Goal: Find specific page/section: Find specific page/section

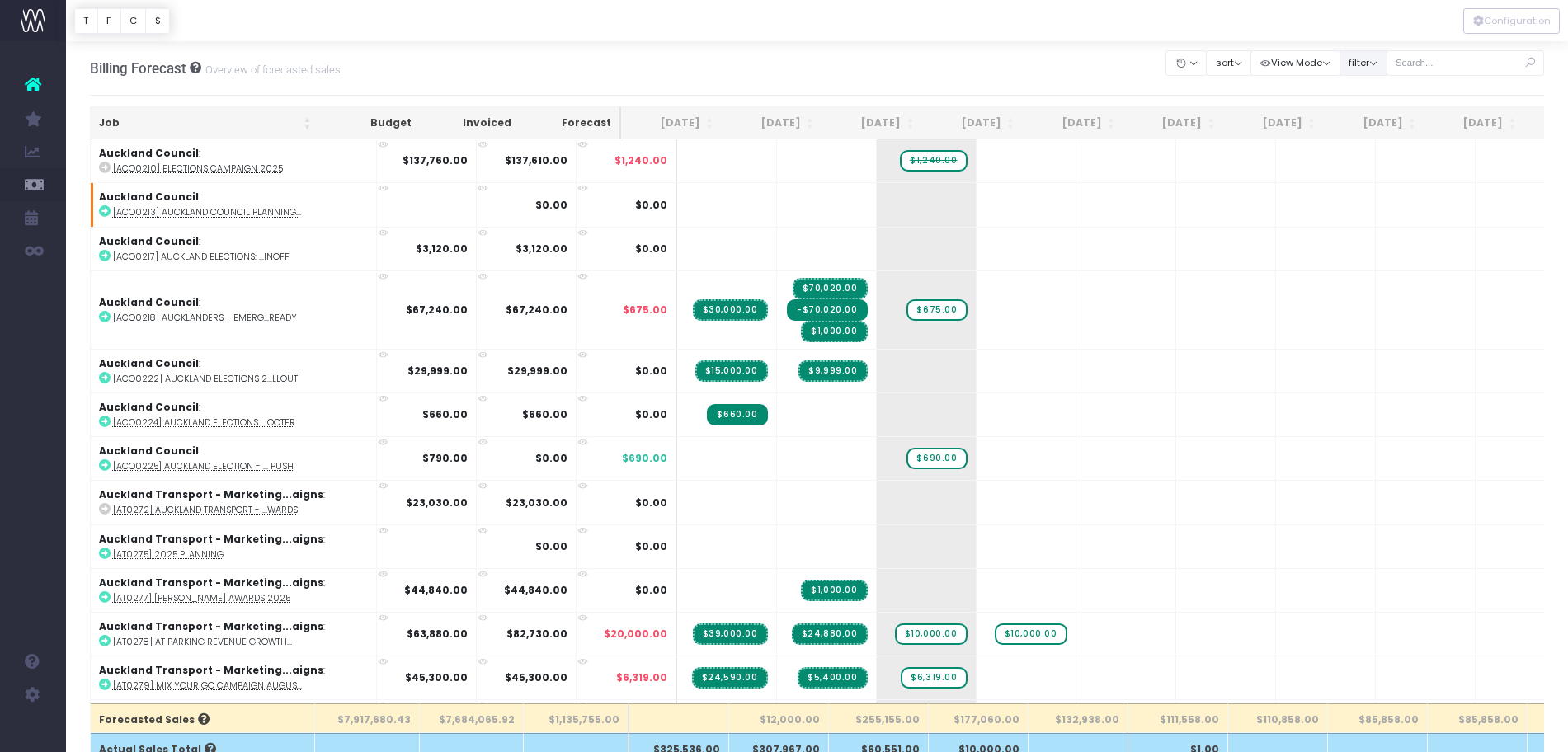
click at [1374, 67] on button "filter" at bounding box center [1363, 63] width 48 height 25
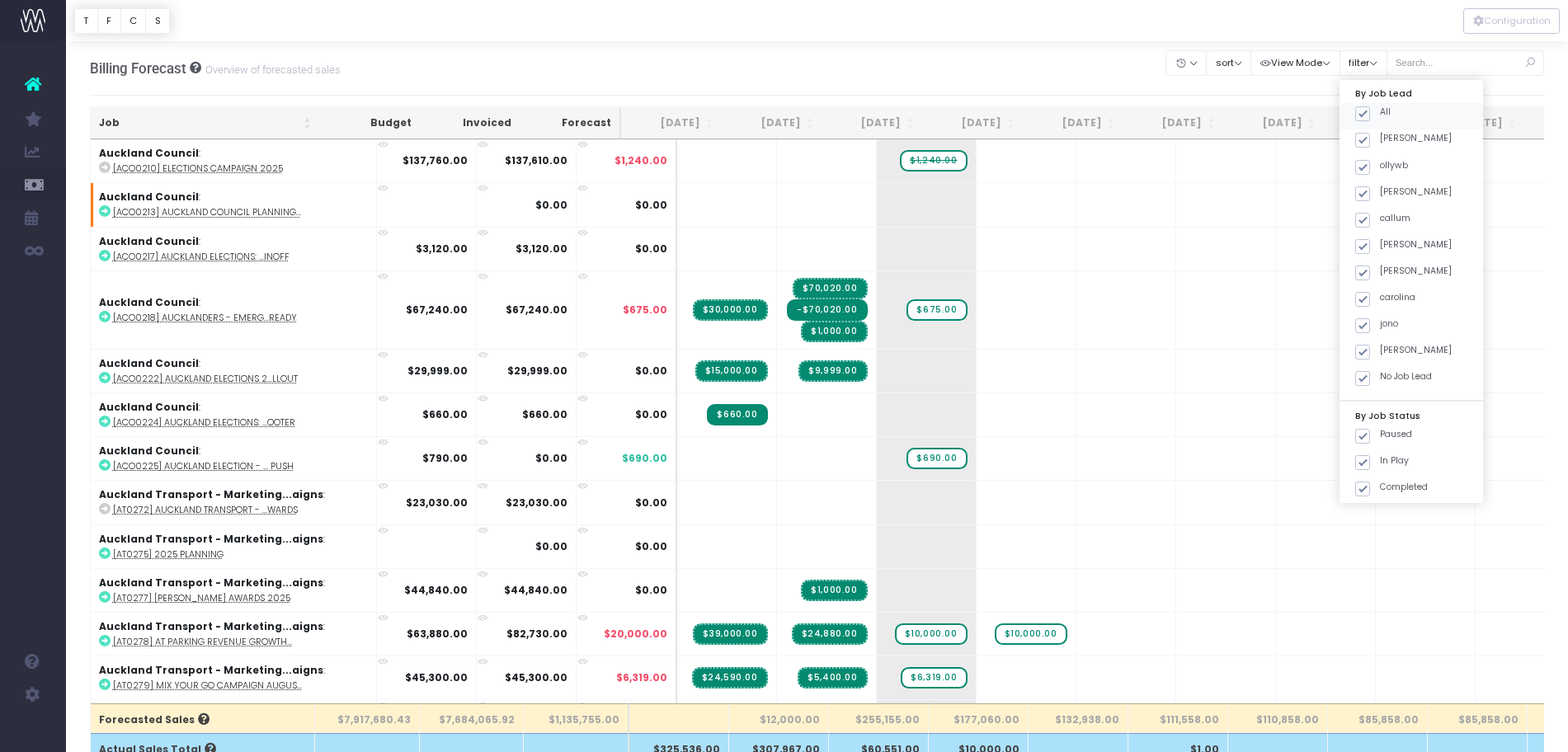
click at [1367, 119] on span at bounding box center [1363, 114] width 15 height 15
click at [1380, 117] on input "All" at bounding box center [1385, 111] width 11 height 11
checkbox input "false"
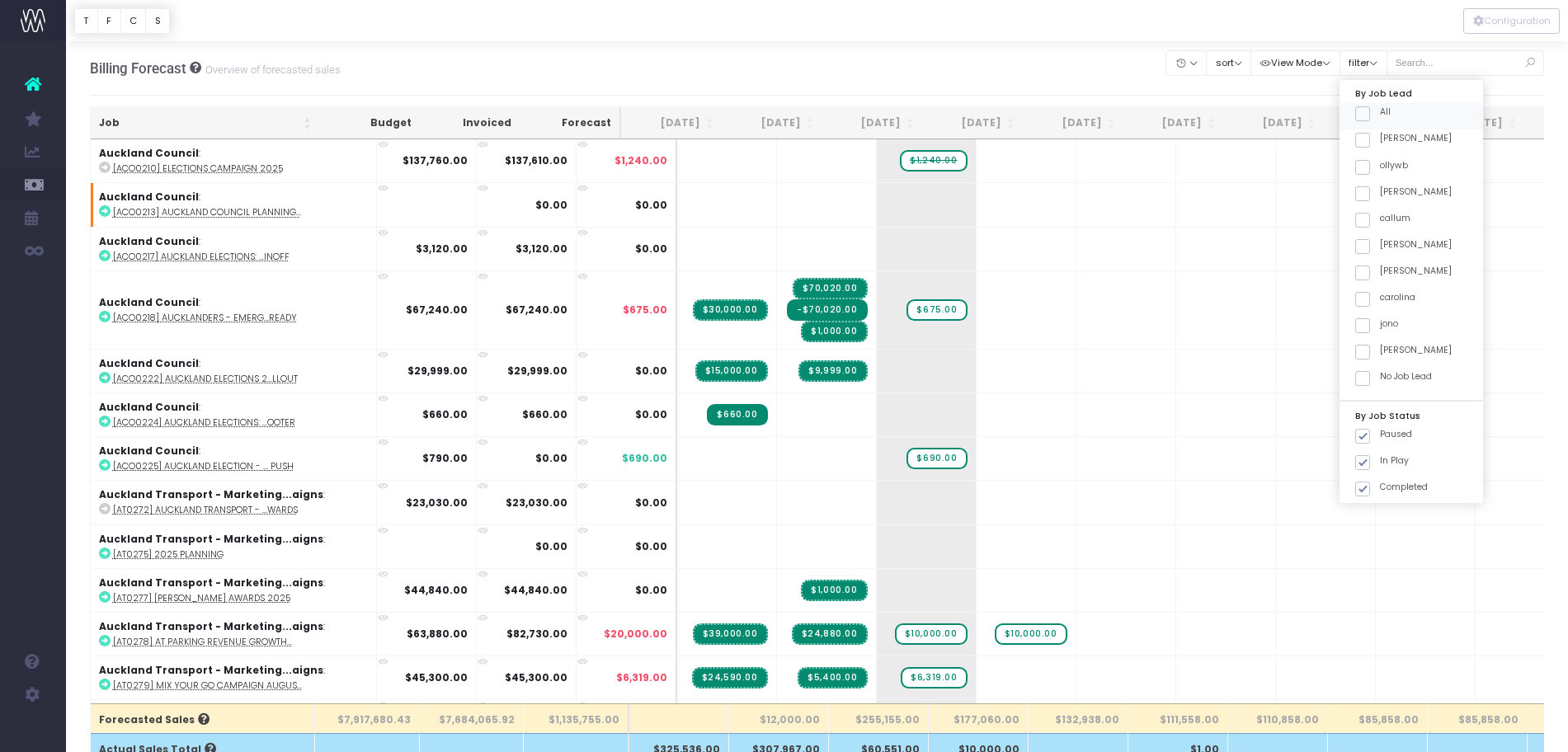
checkbox input "false"
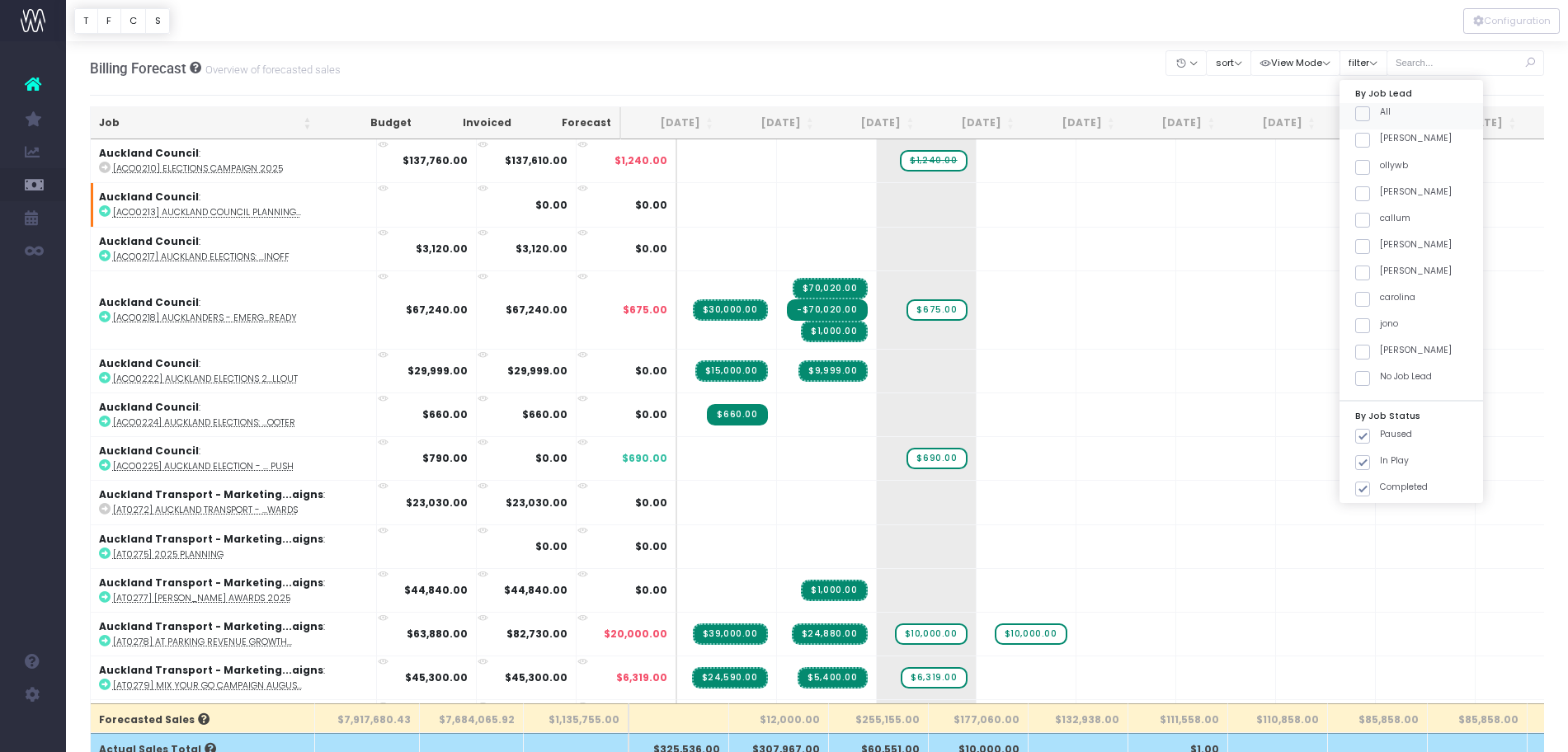
checkbox input "false"
click at [1363, 353] on span at bounding box center [1363, 352] width 15 height 15
click at [1380, 353] on input "[PERSON_NAME]" at bounding box center [1385, 349] width 11 height 11
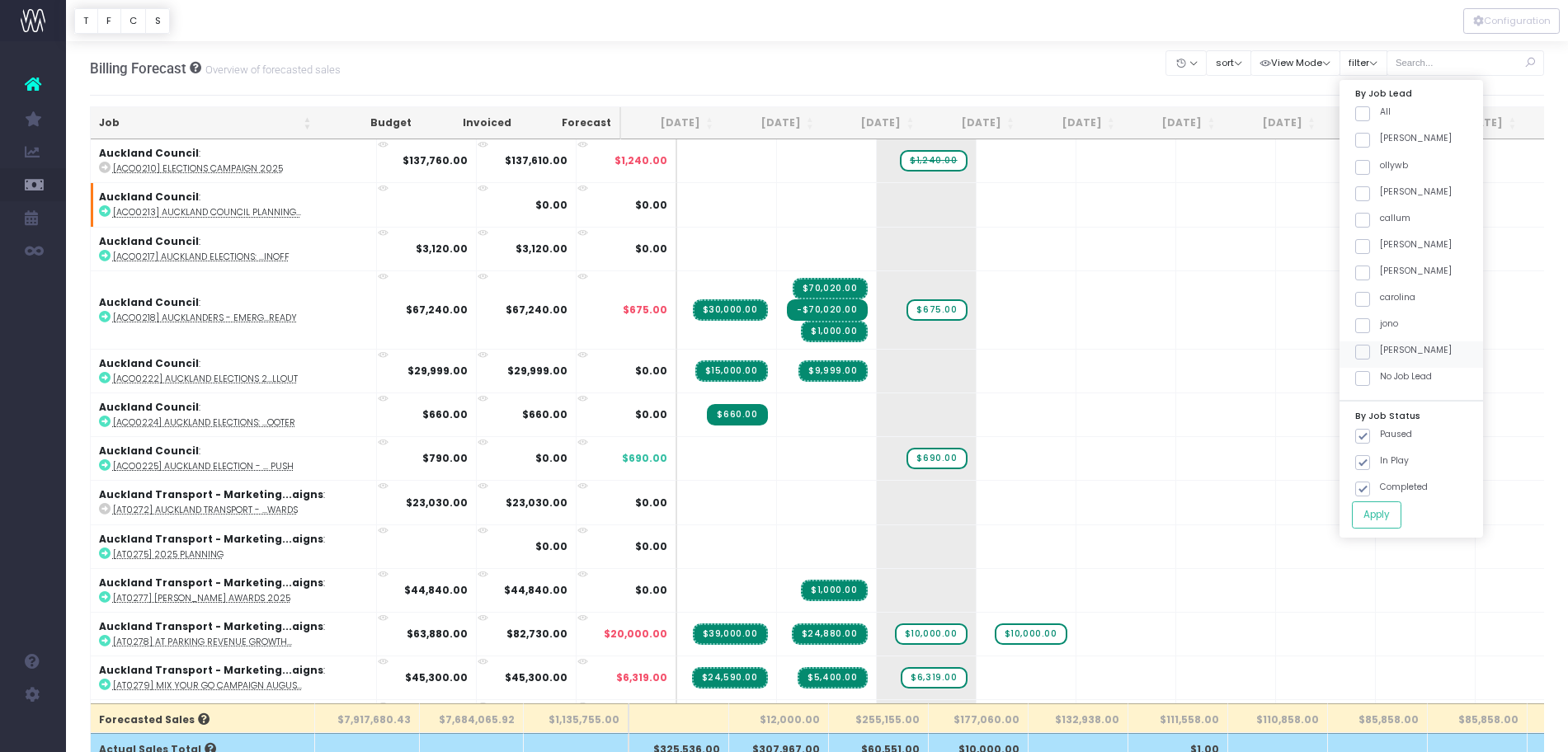
checkbox input "true"
click at [1375, 504] on button "Apply" at bounding box center [1377, 515] width 50 height 27
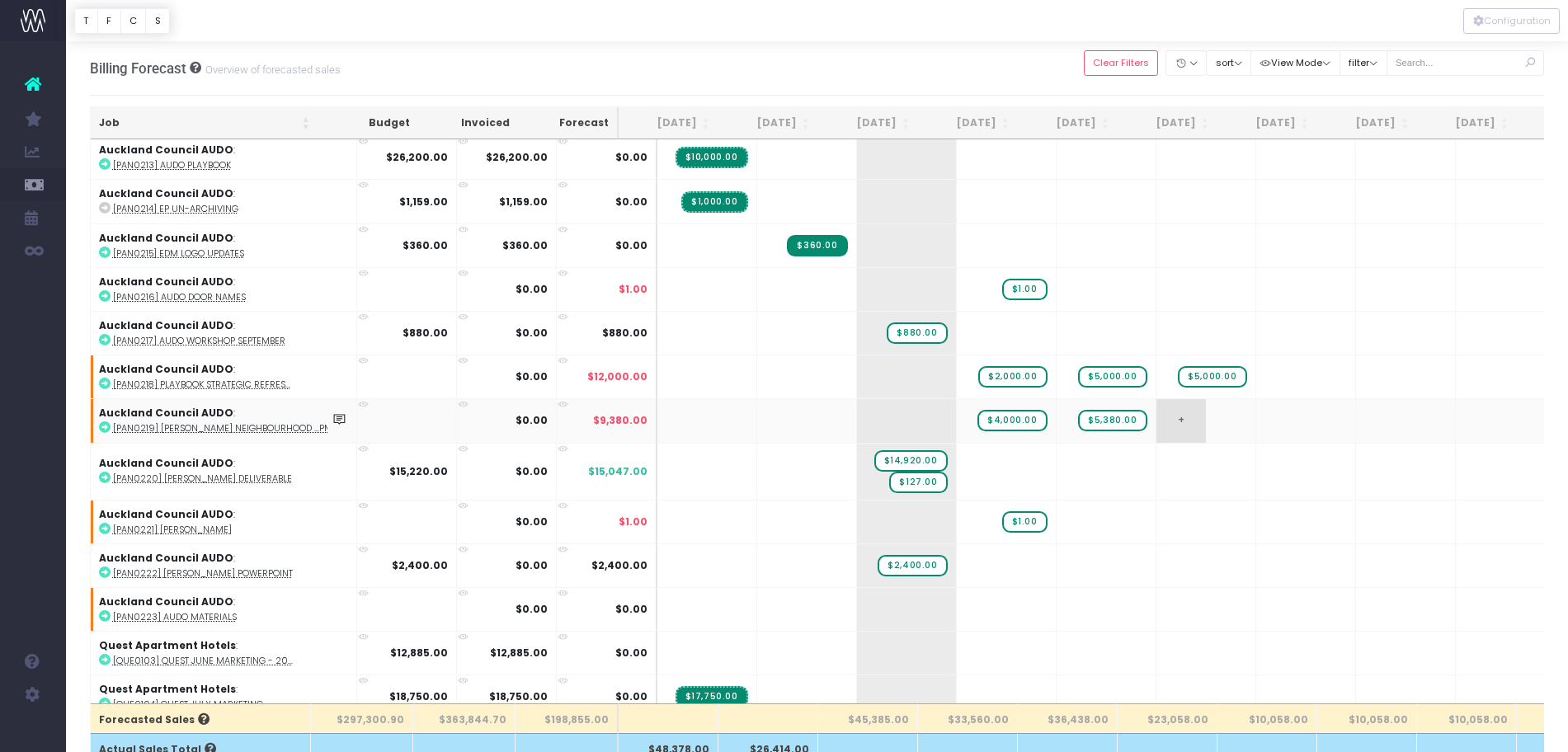
scroll to position [420, 0]
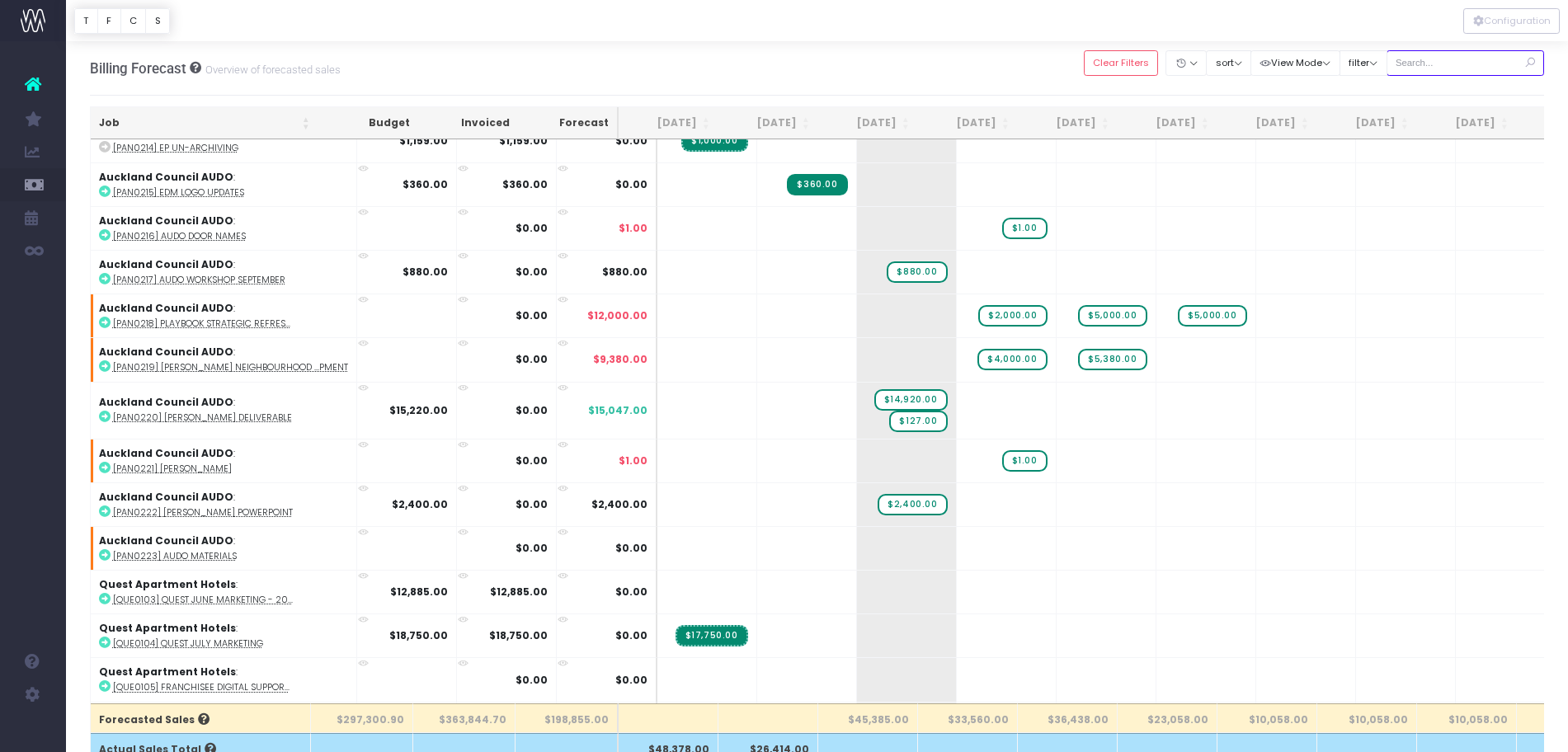
click at [1446, 56] on input "text" at bounding box center [1466, 63] width 159 height 25
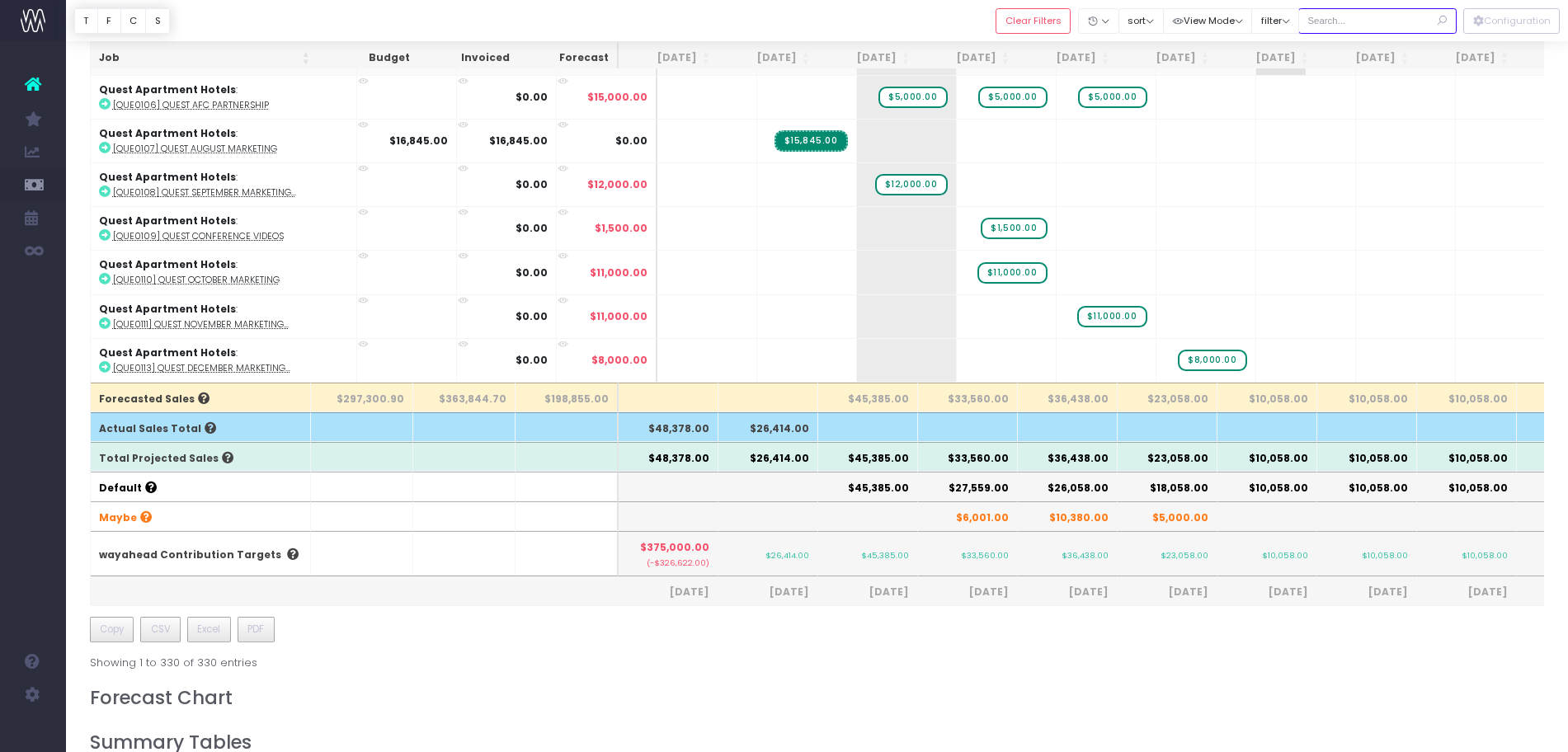
scroll to position [190, 0]
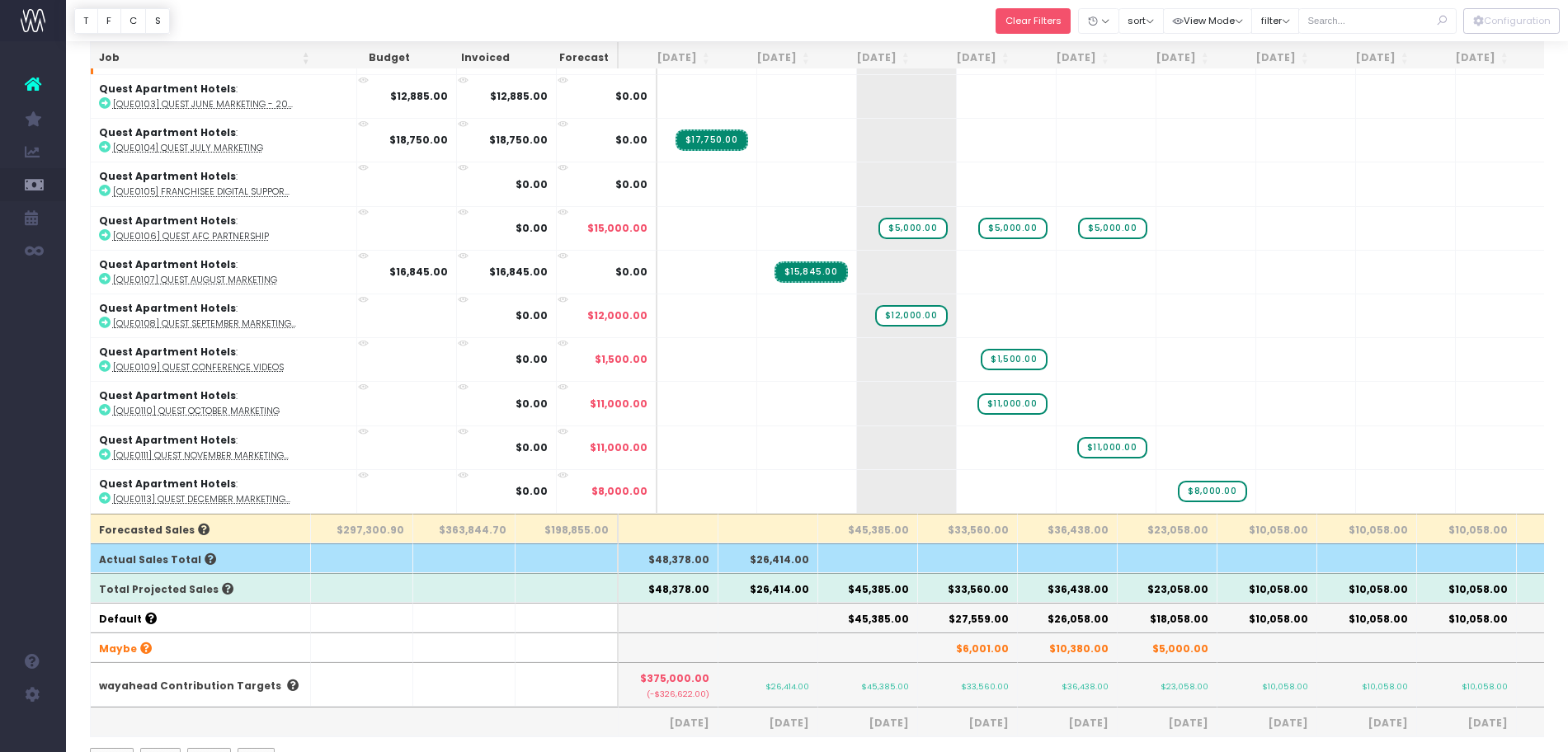
click at [1022, 21] on button "Clear Filters" at bounding box center [1032, 21] width 75 height 25
